Goal: Check status: Check status

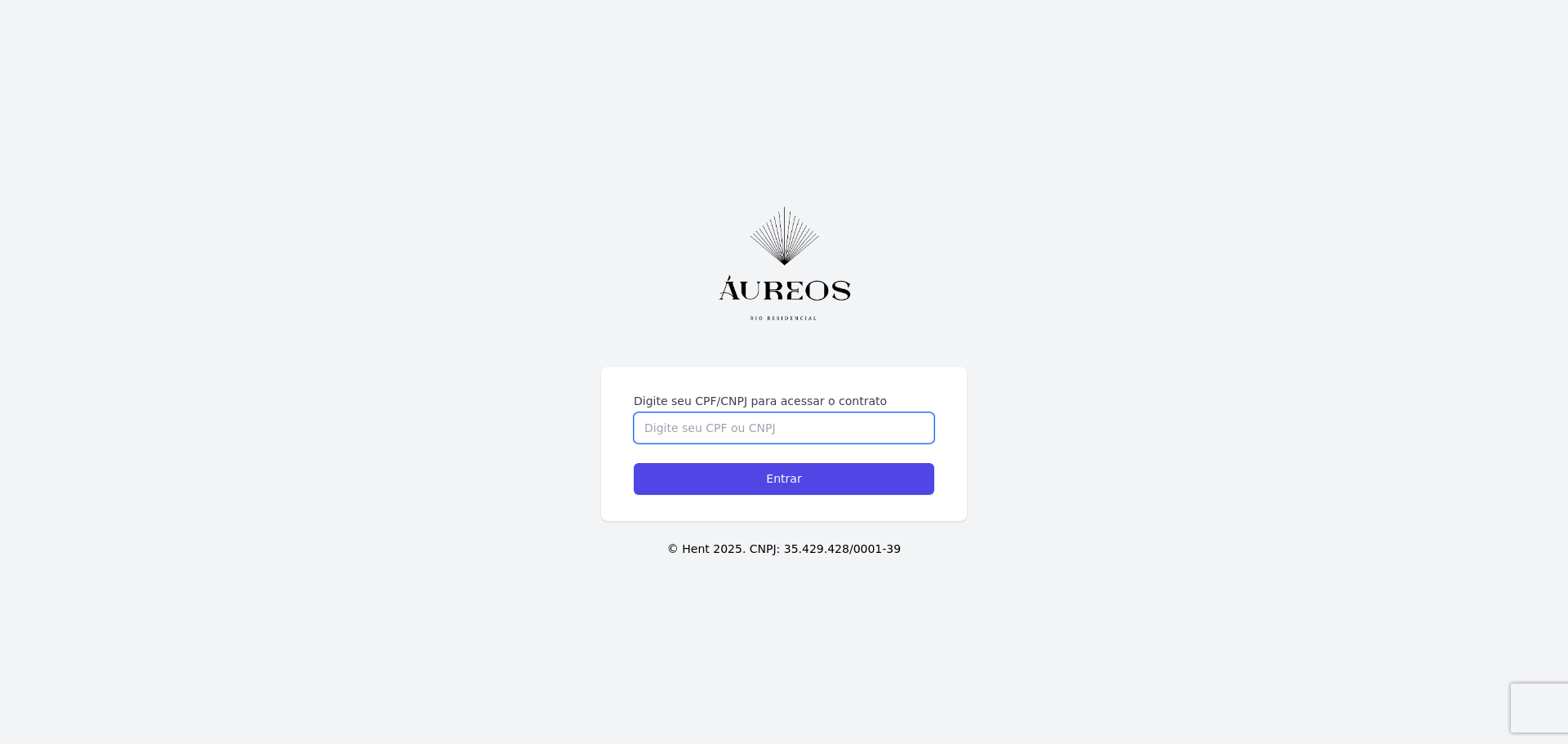
click at [775, 435] on input "Digite seu CPF/CNPJ para acessar o contrato" at bounding box center [784, 427] width 301 height 31
type input "11863623752"
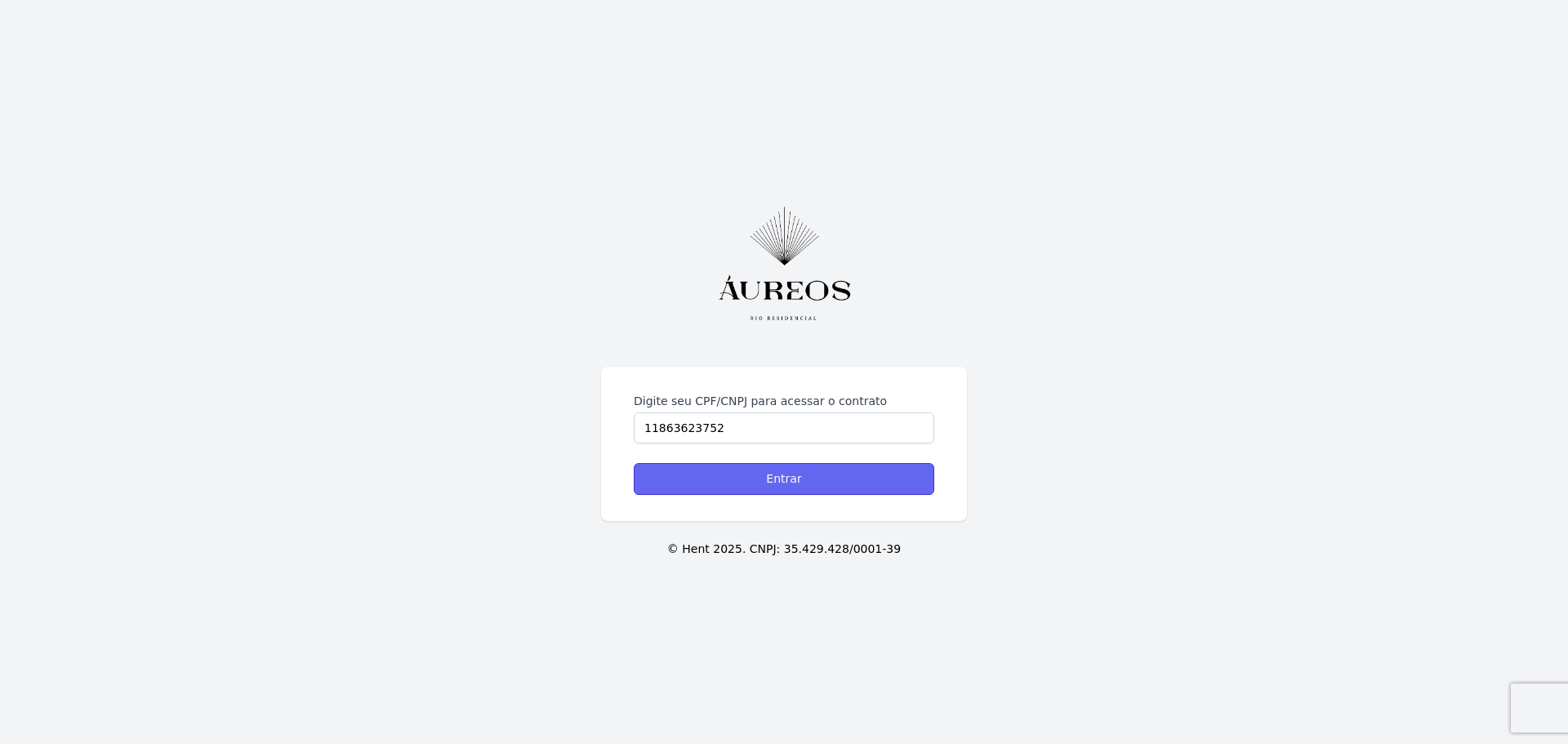
click at [814, 489] on input "Entrar" at bounding box center [784, 478] width 301 height 31
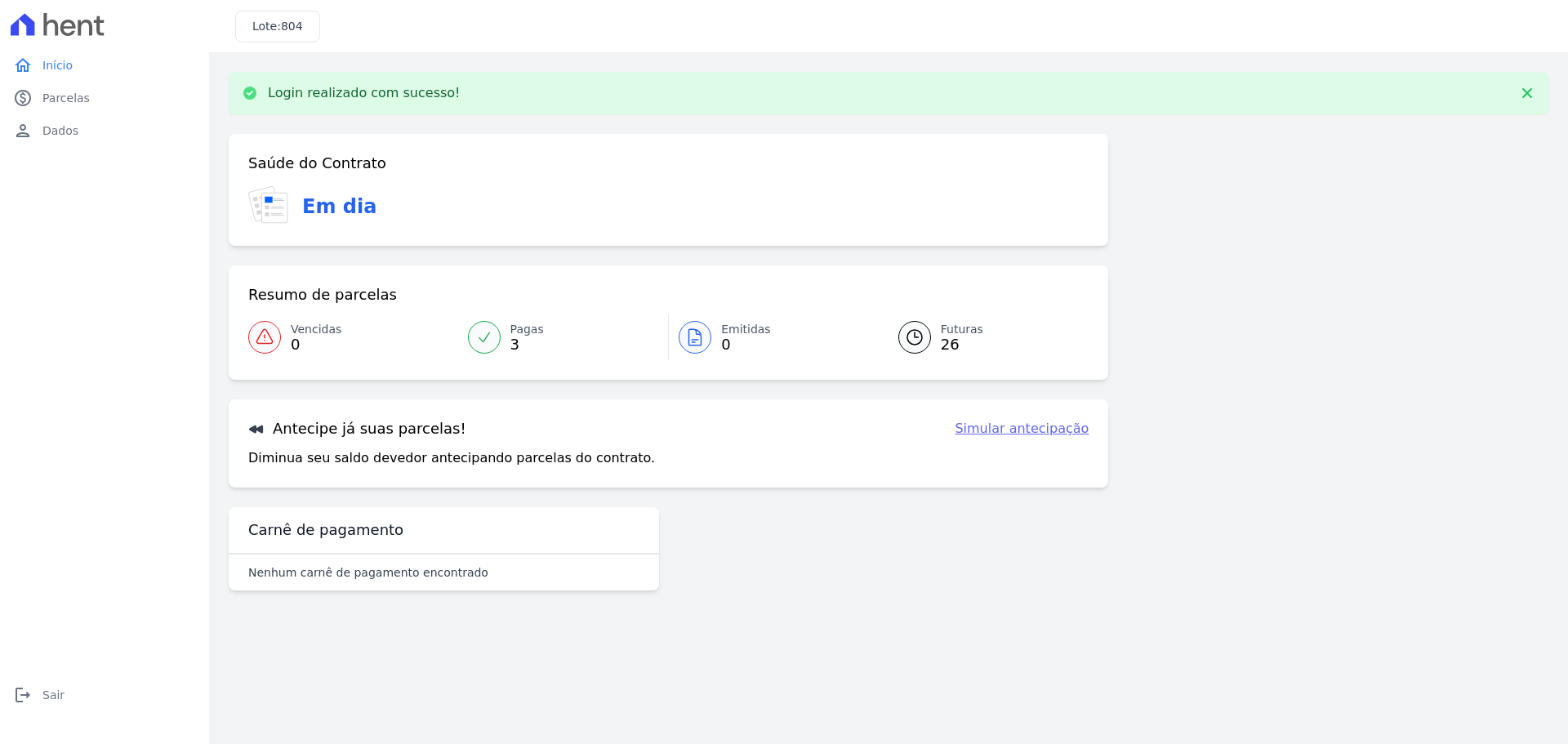
click at [957, 341] on span "26" at bounding box center [962, 344] width 43 height 13
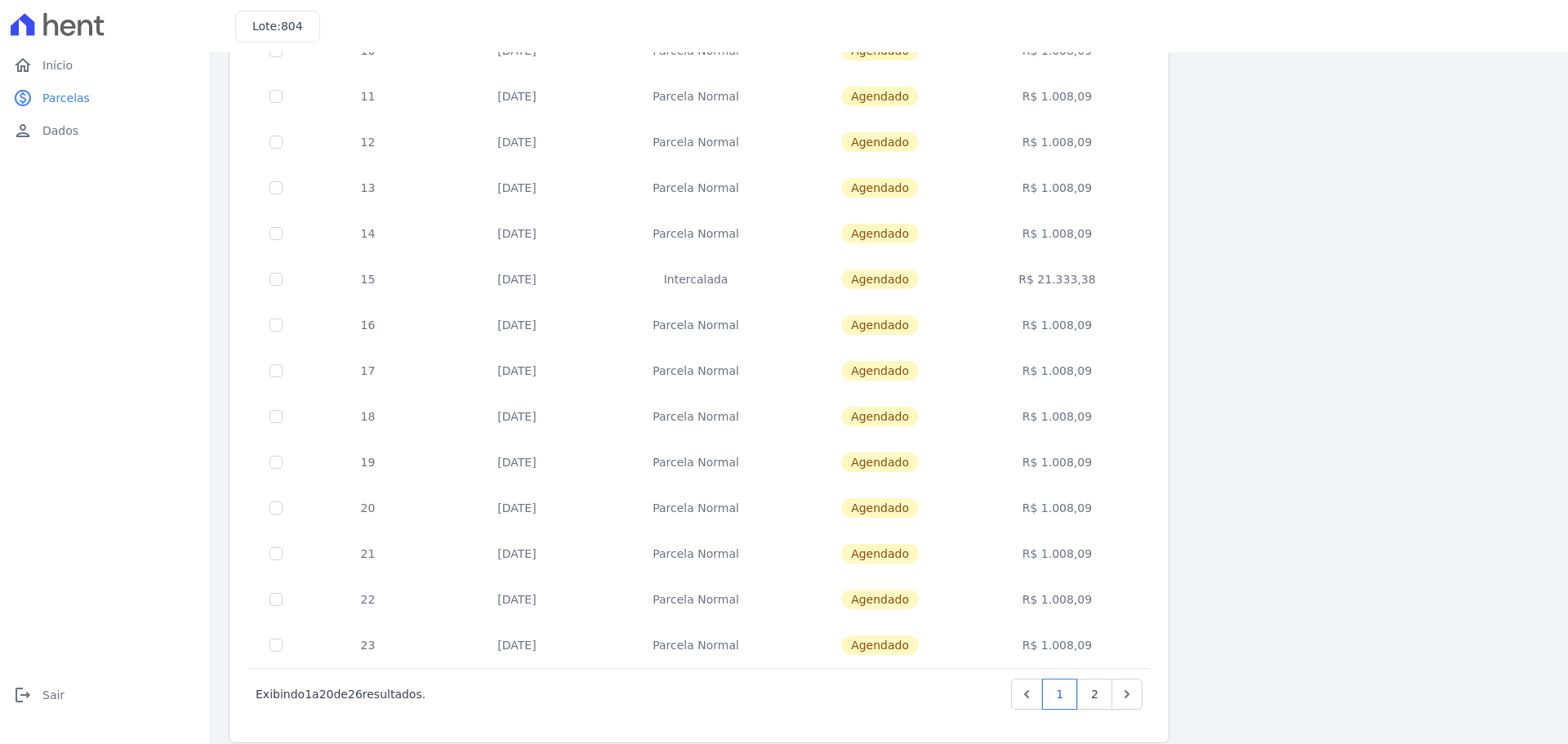
scroll to position [489, 0]
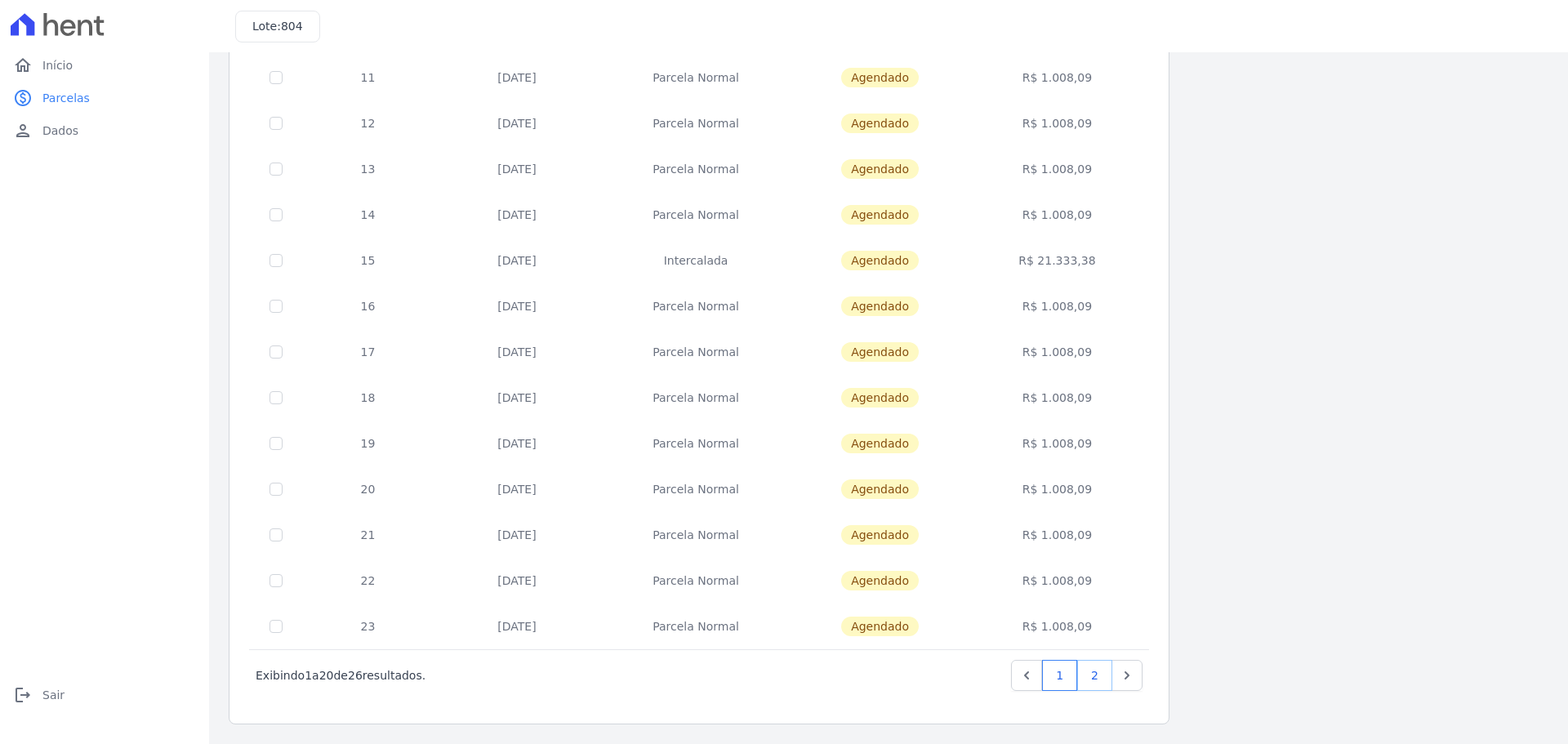
click at [1093, 684] on link "2" at bounding box center [1094, 675] width 35 height 31
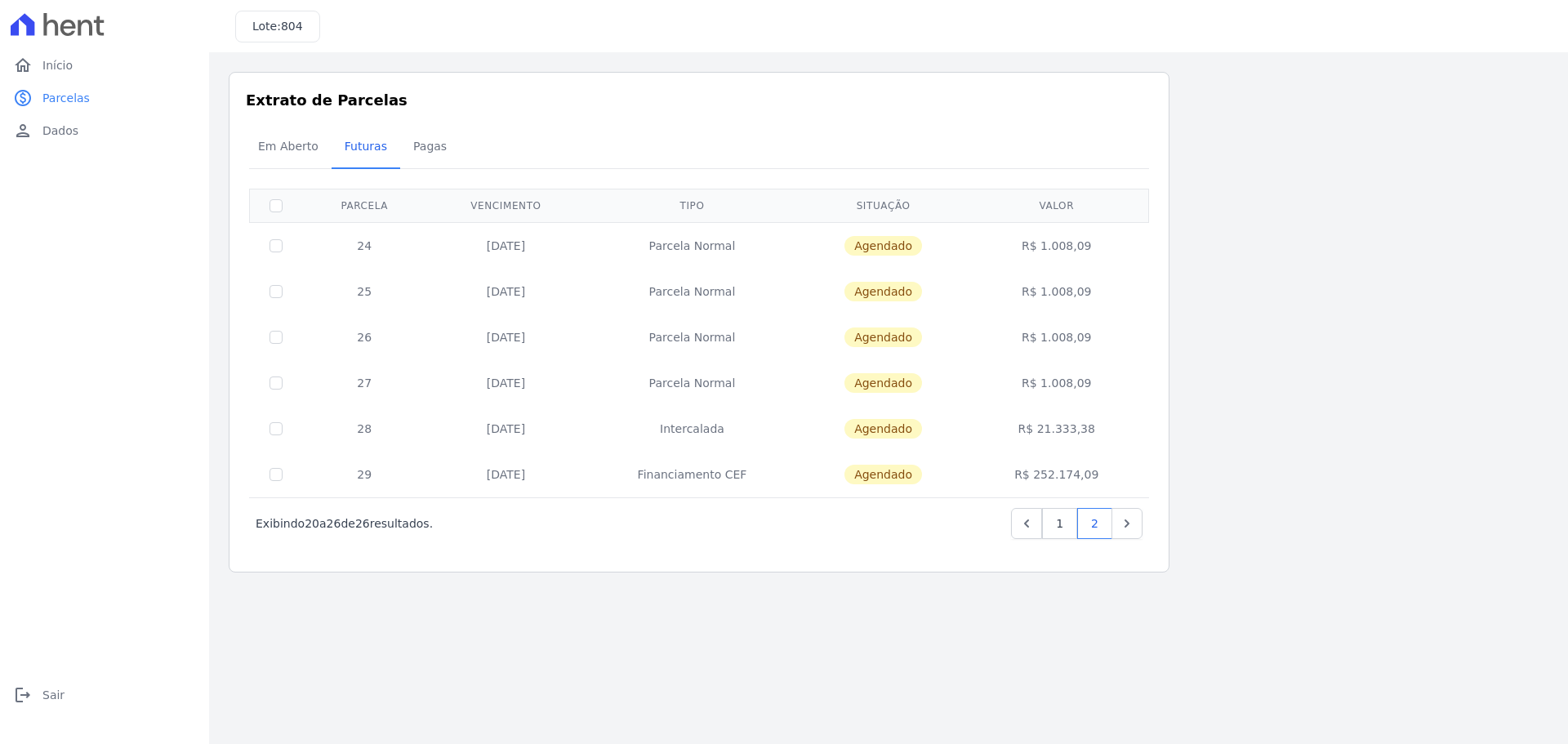
drag, startPoint x: 1024, startPoint y: 473, endPoint x: 1109, endPoint y: 473, distance: 85.0
click at [1109, 473] on td "R$ 252.174,09" at bounding box center [1056, 474] width 178 height 46
click at [1039, 526] on link "Previous" at bounding box center [1026, 524] width 31 height 31
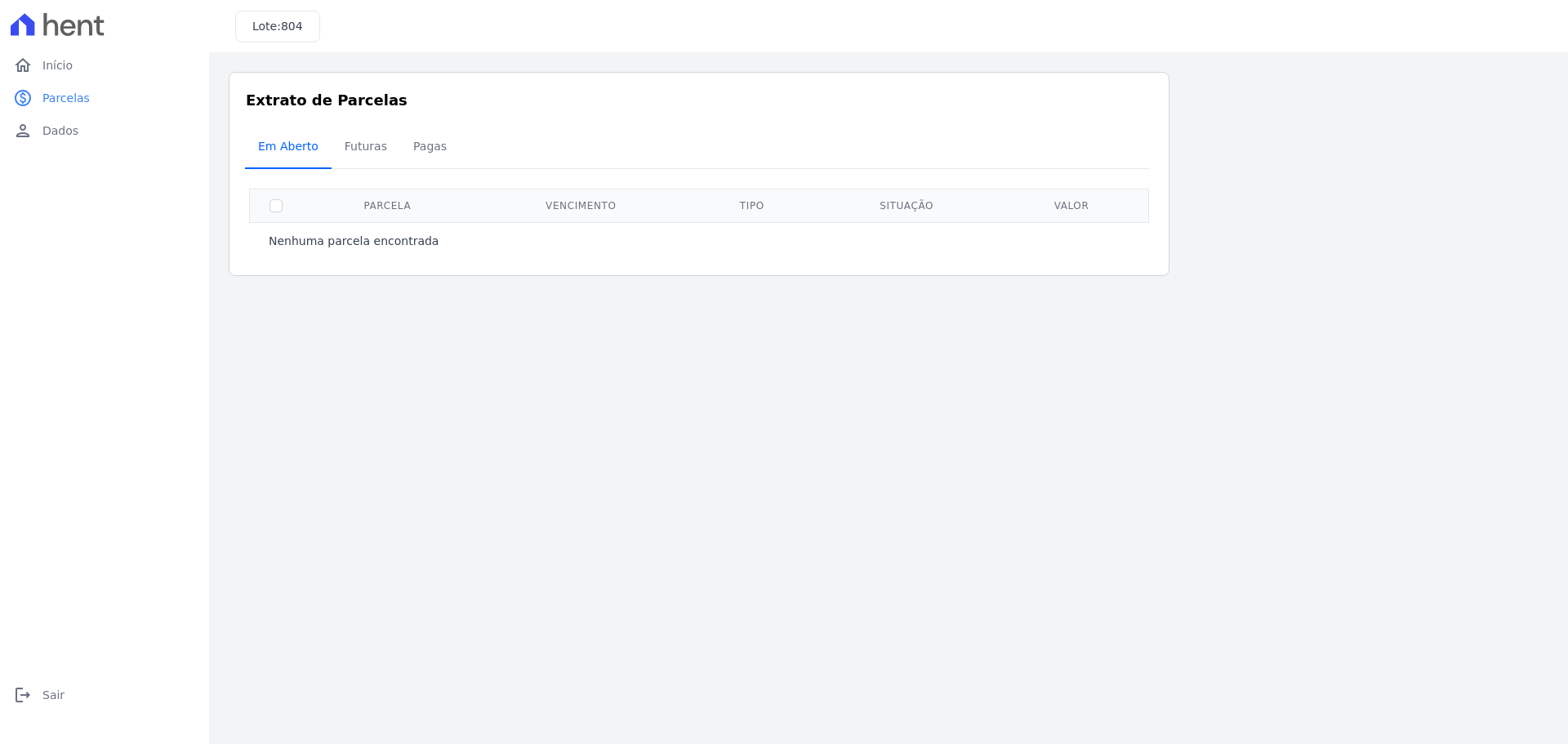
click at [296, 145] on span "Em Aberto" at bounding box center [289, 146] width 80 height 32
click at [77, 73] on link "home Início" at bounding box center [105, 66] width 196 height 32
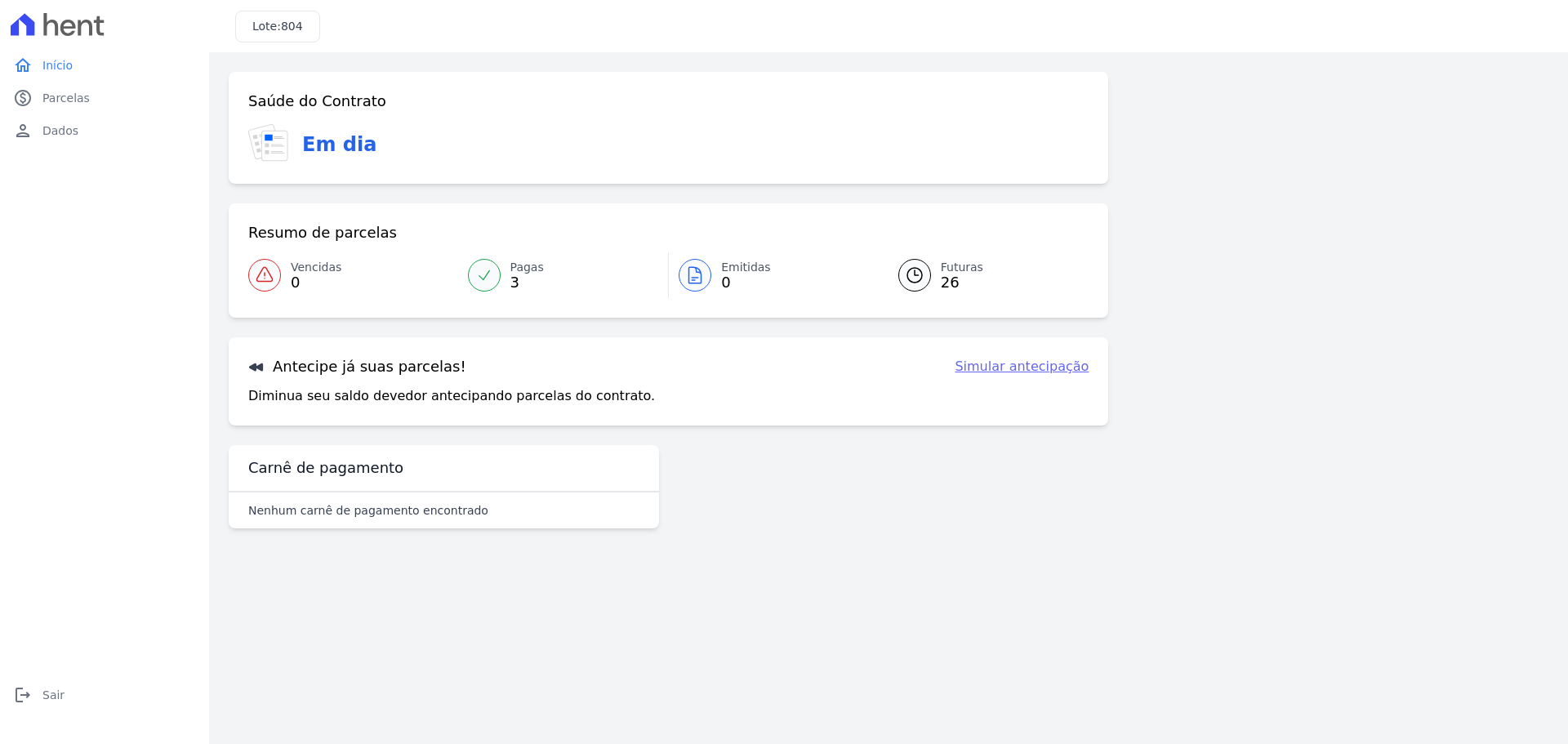
click at [531, 272] on span "Pagas" at bounding box center [526, 267] width 33 height 17
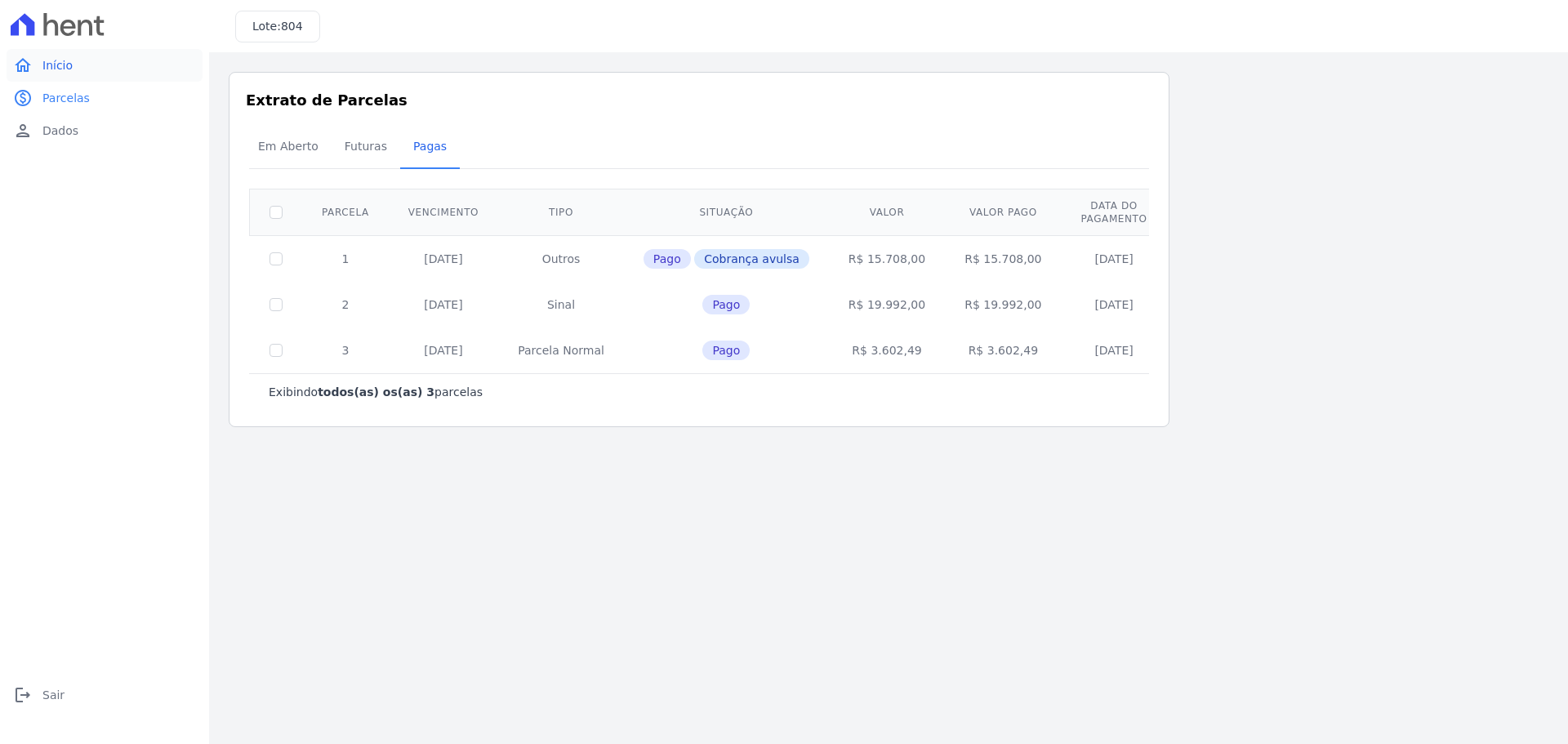
click at [146, 67] on link "home Início" at bounding box center [105, 66] width 196 height 32
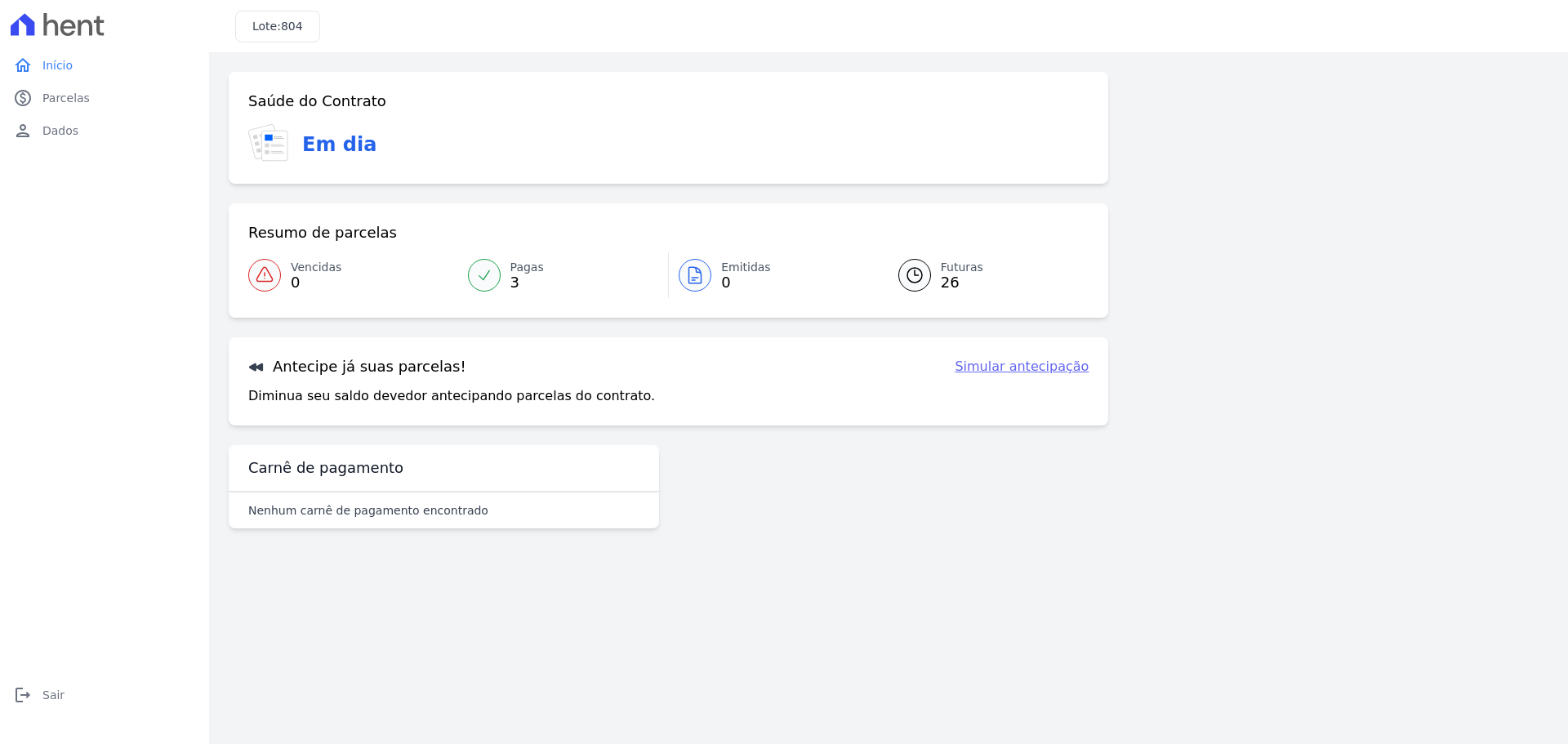
click at [956, 260] on span "Futuras" at bounding box center [962, 267] width 43 height 17
